Goal: Use online tool/utility

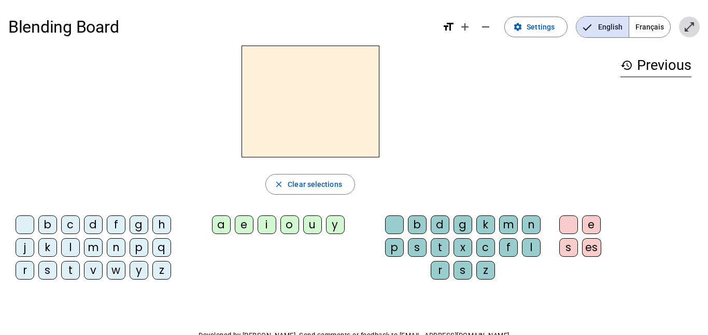
click at [684, 28] on mat-icon "open_in_full" at bounding box center [689, 27] width 12 height 12
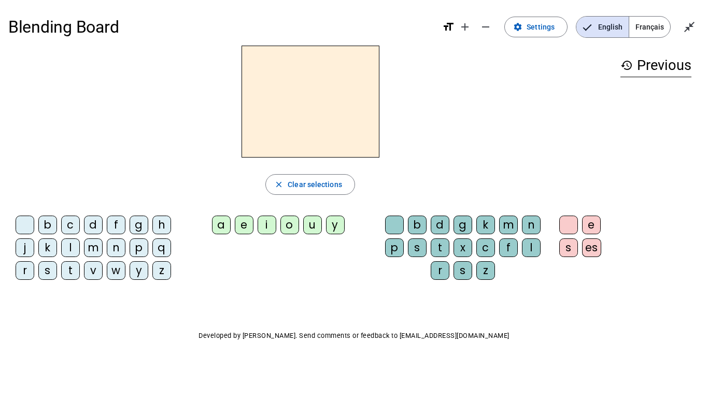
click at [78, 266] on div "t" at bounding box center [70, 270] width 19 height 19
click at [245, 224] on div "e" at bounding box center [244, 225] width 19 height 19
click at [92, 229] on div "d" at bounding box center [93, 225] width 19 height 19
click at [93, 249] on div "m" at bounding box center [93, 247] width 19 height 19
click at [224, 228] on div "a" at bounding box center [221, 225] width 19 height 19
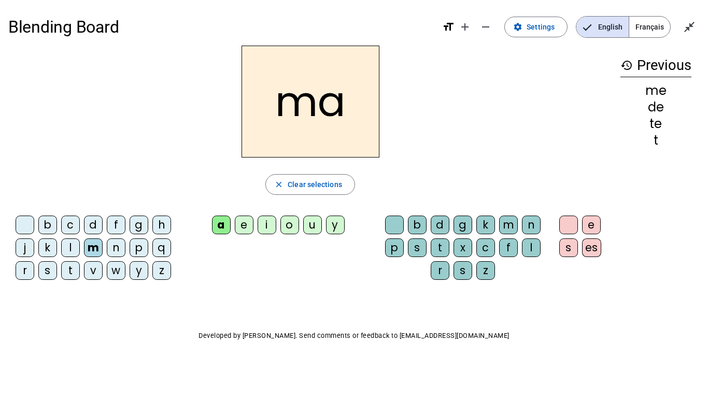
click at [530, 246] on div "l" at bounding box center [531, 247] width 19 height 19
click at [91, 247] on div "m" at bounding box center [93, 247] width 19 height 19
click at [266, 224] on div "i" at bounding box center [267, 225] width 19 height 19
